Goal: Find specific page/section: Find specific page/section

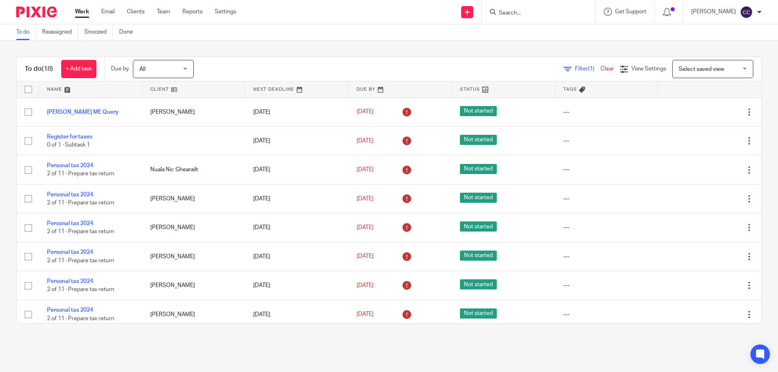
scroll to position [203, 0]
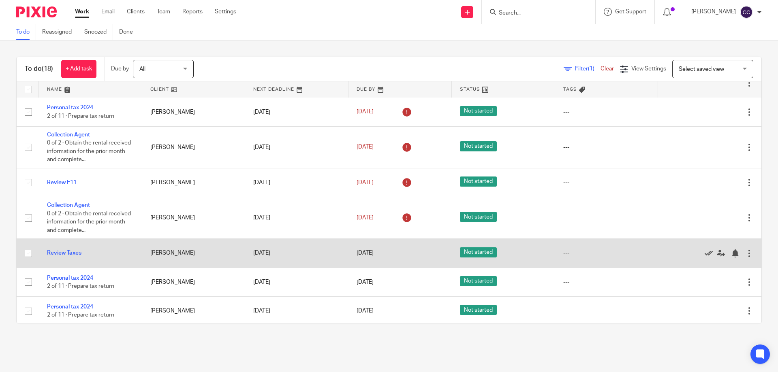
click at [705, 252] on icon at bounding box center [709, 254] width 8 height 8
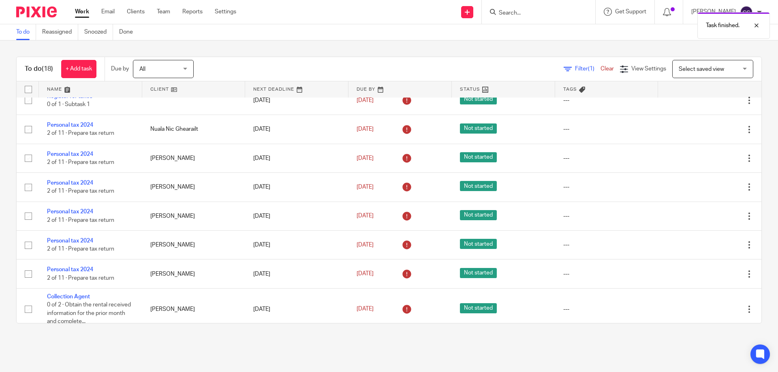
scroll to position [0, 0]
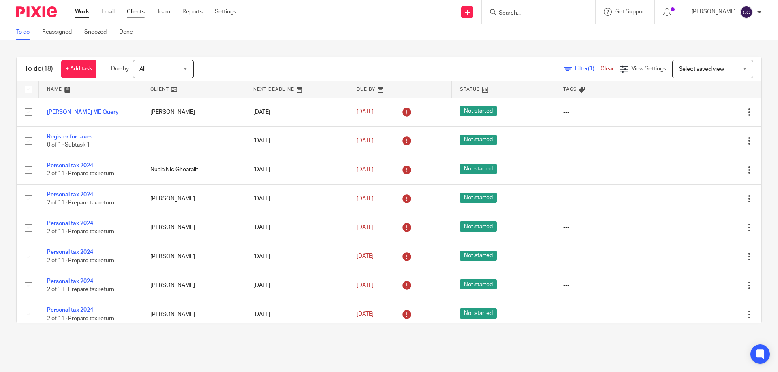
click at [140, 14] on link "Clients" at bounding box center [136, 12] width 18 height 8
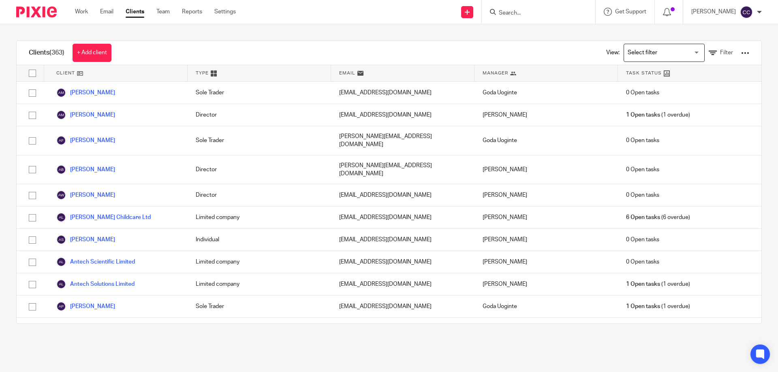
click at [508, 17] on div at bounding box center [538, 12] width 113 height 24
click at [510, 15] on input "Search" at bounding box center [534, 13] width 73 height 7
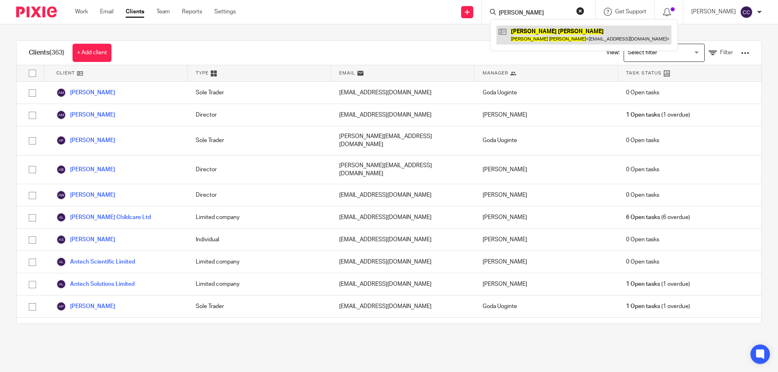
type input "stuart wilson"
click at [533, 29] on link at bounding box center [583, 35] width 175 height 19
